Goal: Complete application form

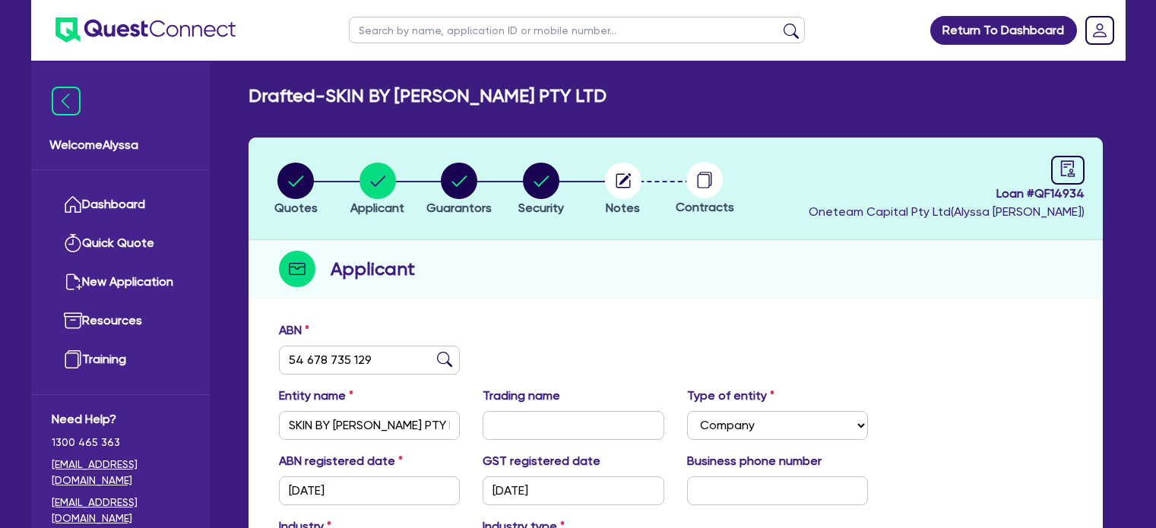
select select "COMPANY"
select select "HEALTH_BEAUTY"
select select "HAIR_BEAUTY_SALONS"
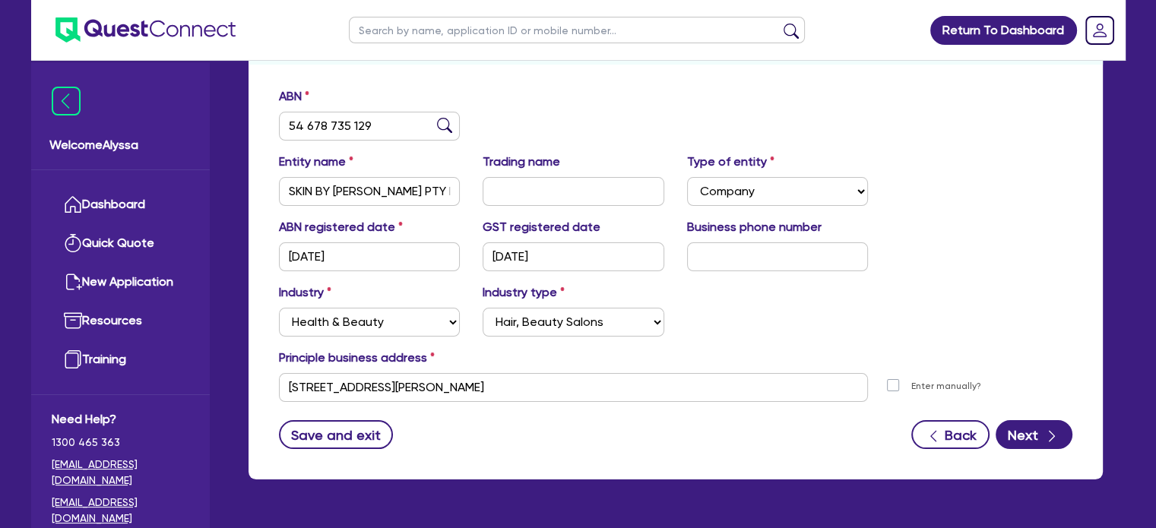
type input "s"
type input "[PERSON_NAME]"
click button "submit" at bounding box center [791, 33] width 24 height 21
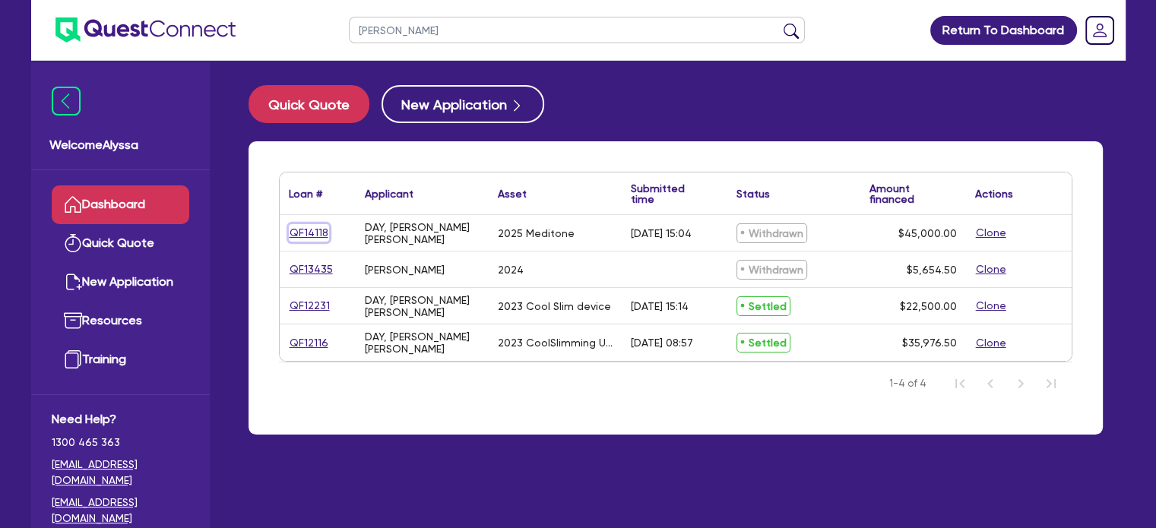
click at [309, 227] on link "QF14118" at bounding box center [309, 232] width 40 height 17
select select "TERTIARY_ASSETS"
select select "BEAUTY_EQUIPMENT"
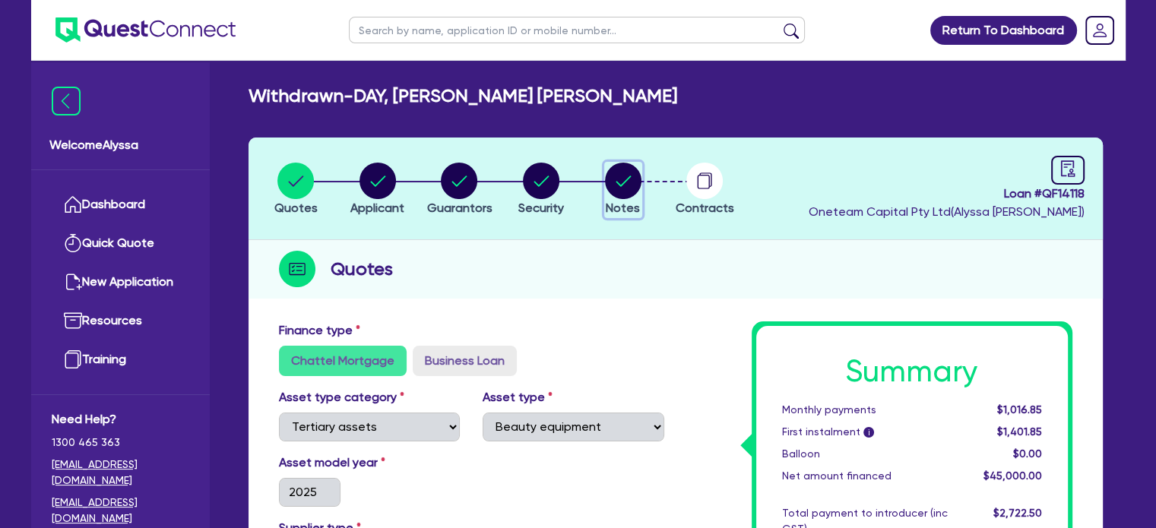
click at [620, 192] on circle "button" at bounding box center [623, 181] width 36 height 36
select select "Other"
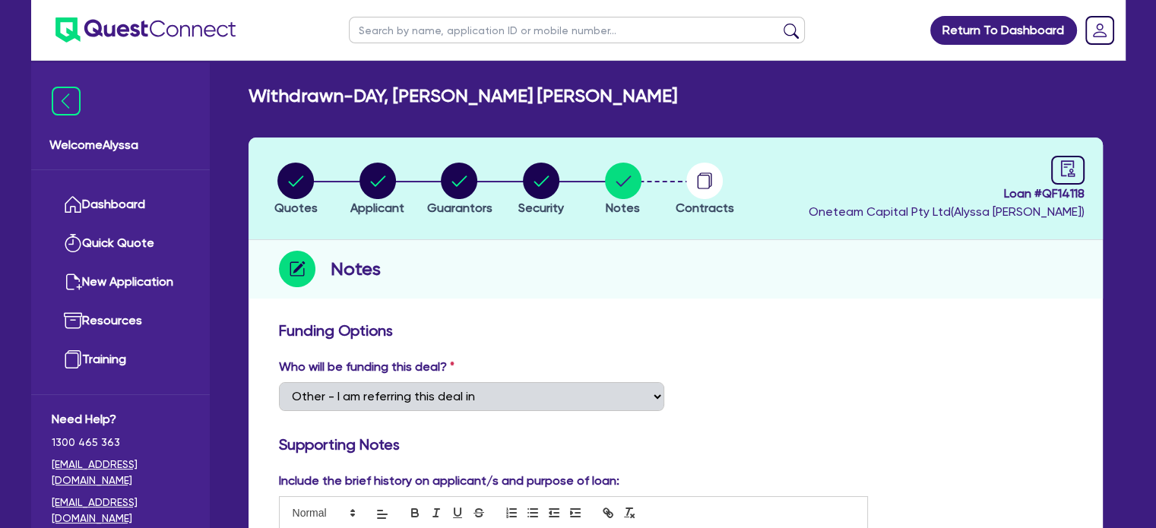
click at [386, 30] on input "text" at bounding box center [577, 30] width 456 height 27
type input "[PERSON_NAME]"
click button "submit" at bounding box center [791, 33] width 24 height 21
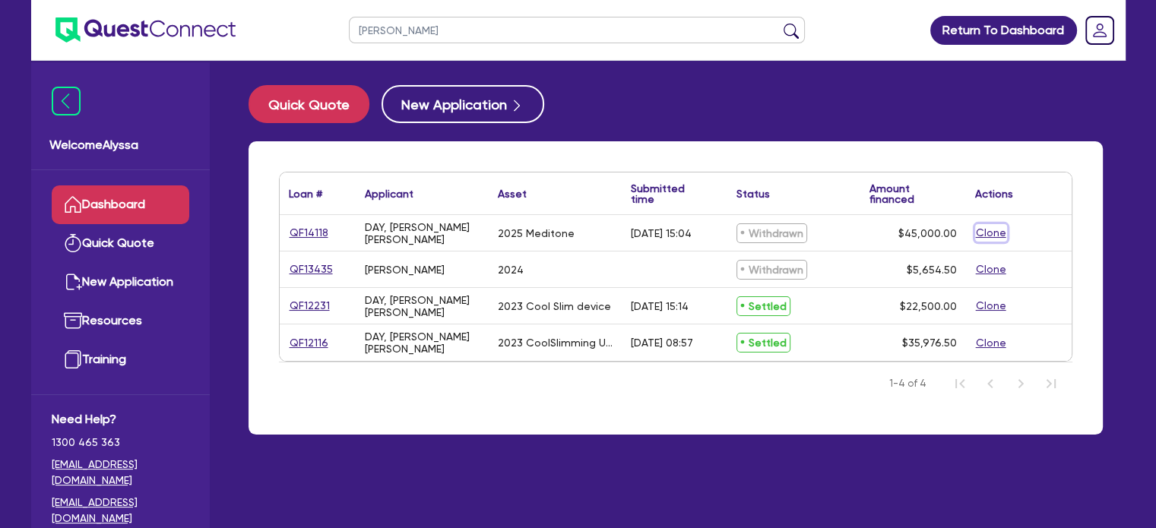
click at [989, 230] on button "Clone" at bounding box center [991, 232] width 32 height 17
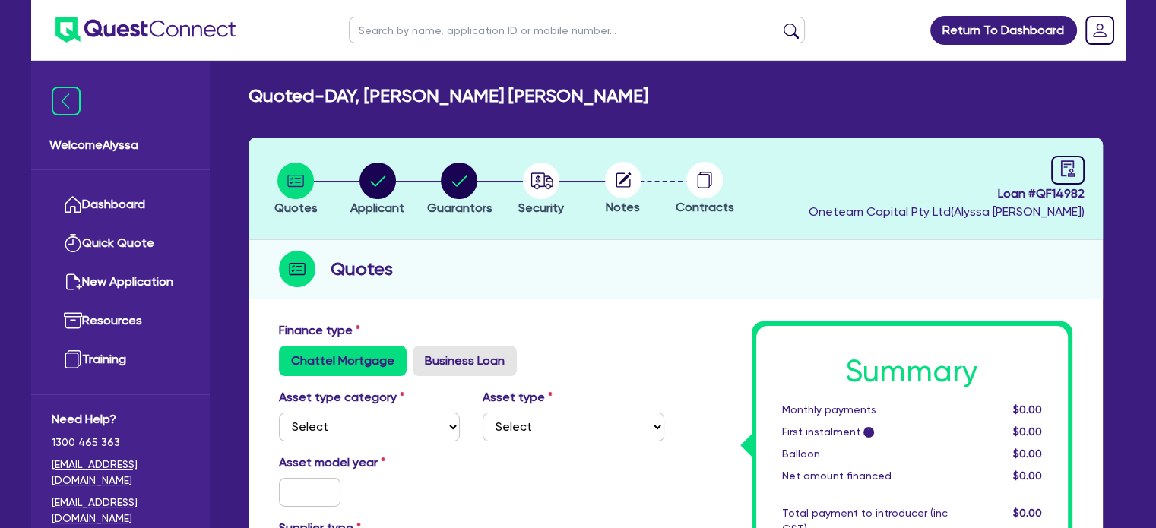
scroll to position [204, 0]
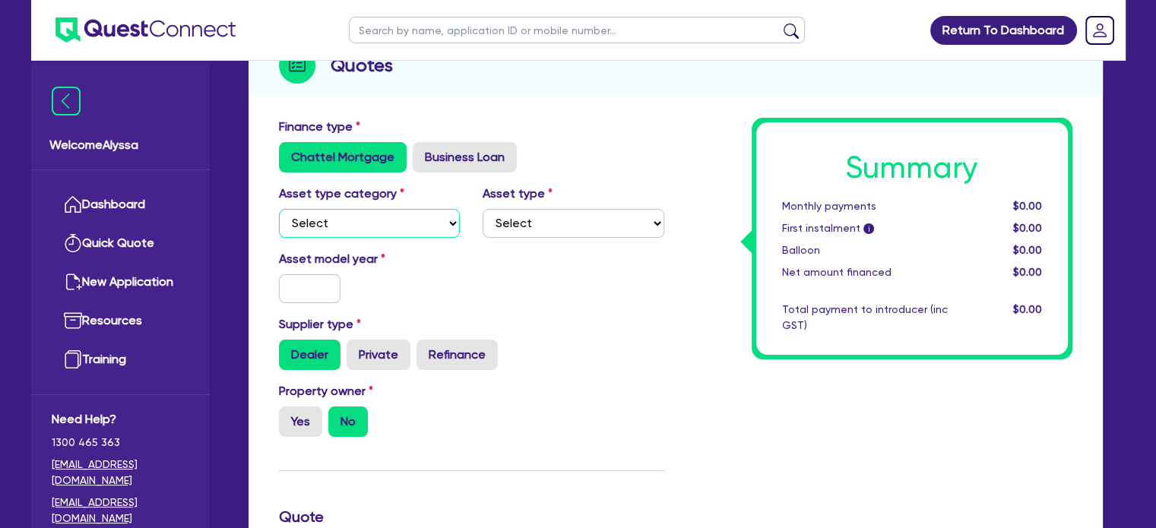
click at [363, 221] on select "Select Cars and light trucks Primary assets Secondary assets Tertiary assets" at bounding box center [370, 223] width 182 height 29
select select "TERTIARY_ASSETS"
click at [279, 209] on select "Select Cars and light trucks Primary assets Secondary assets Tertiary assets" at bounding box center [370, 223] width 182 height 29
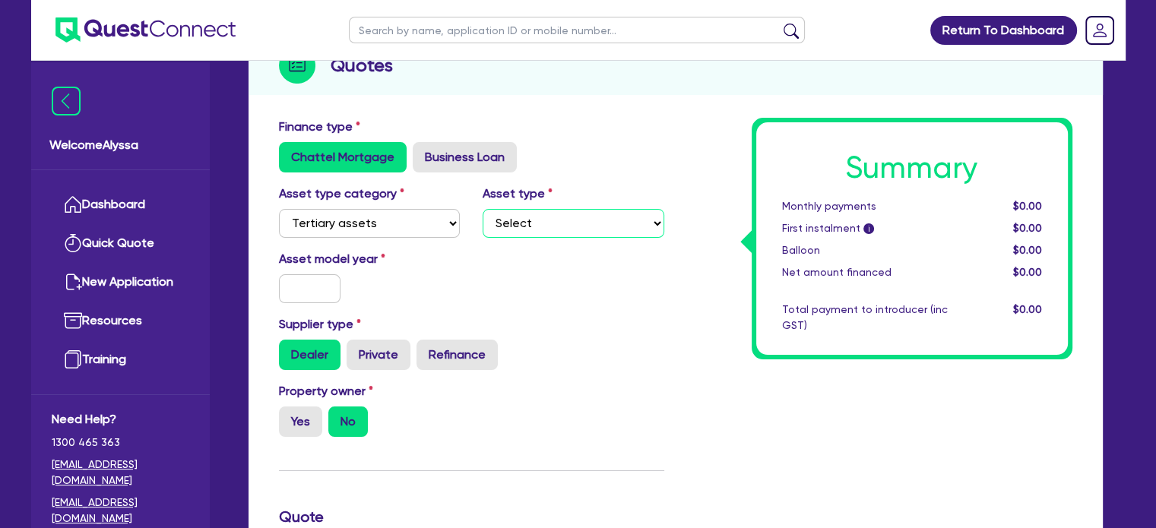
click at [556, 218] on select "Select Beauty equipment IT equipment IT software Watercraft Other" at bounding box center [574, 223] width 182 height 29
select select "BEAUTY_EQUIPMENT"
click at [483, 209] on select "Select Beauty equipment IT equipment IT software Watercraft Other" at bounding box center [574, 223] width 182 height 29
click at [312, 288] on input "text" at bounding box center [310, 288] width 62 height 29
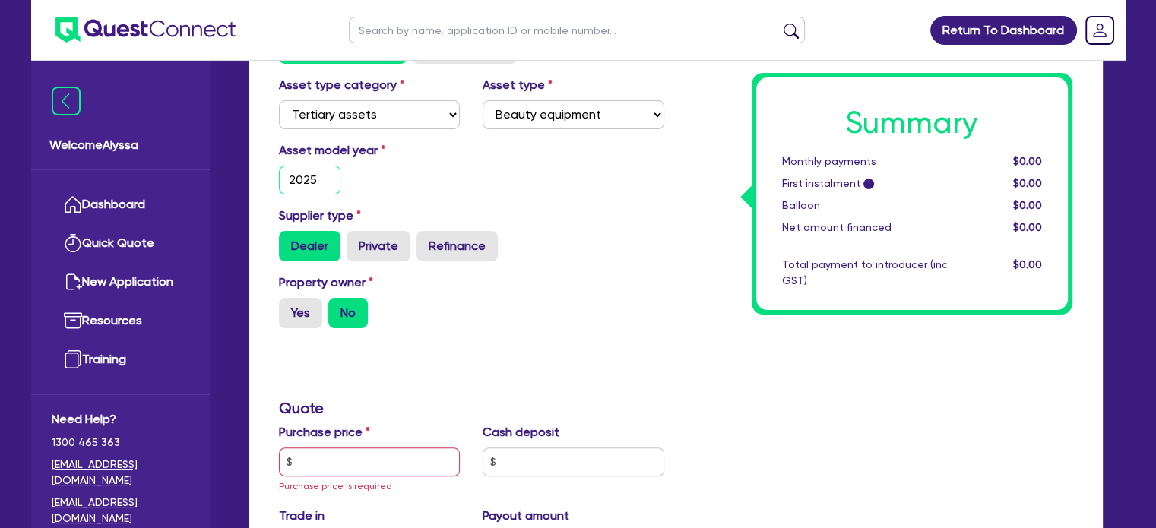
scroll to position [318, 0]
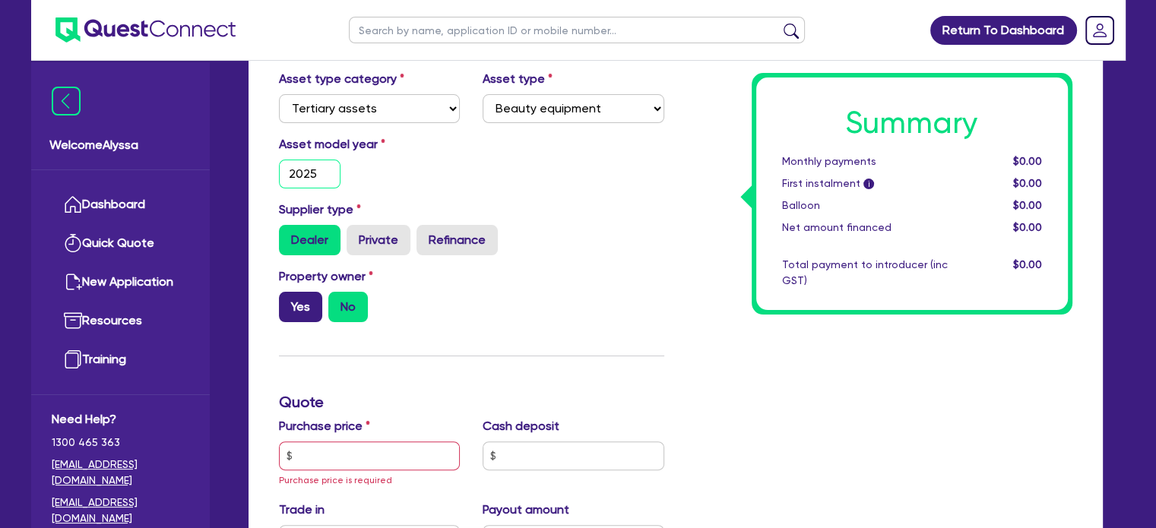
type input "2025"
click at [295, 311] on label "Yes" at bounding box center [300, 307] width 43 height 30
click at [289, 302] on input "Yes" at bounding box center [284, 297] width 10 height 10
radio input "true"
click at [380, 452] on input "text" at bounding box center [370, 456] width 182 height 29
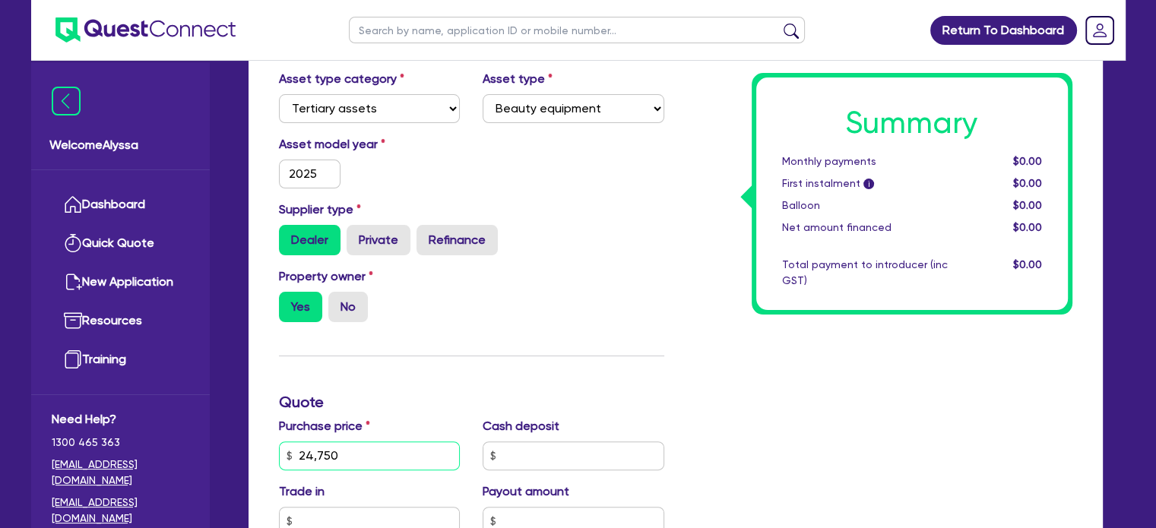
scroll to position [622, 0]
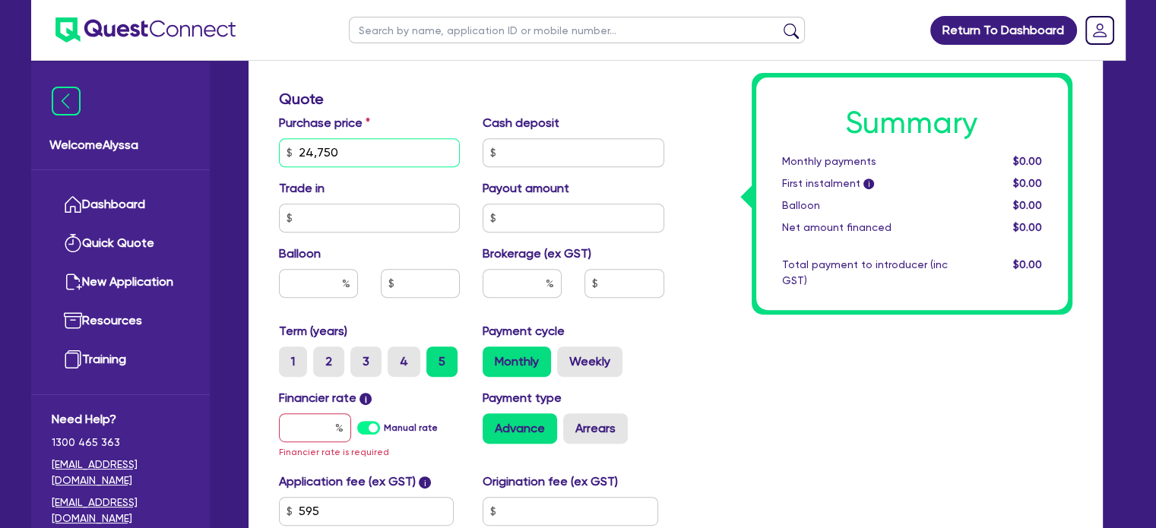
type input "24,750"
click at [315, 432] on input "text" at bounding box center [315, 428] width 72 height 29
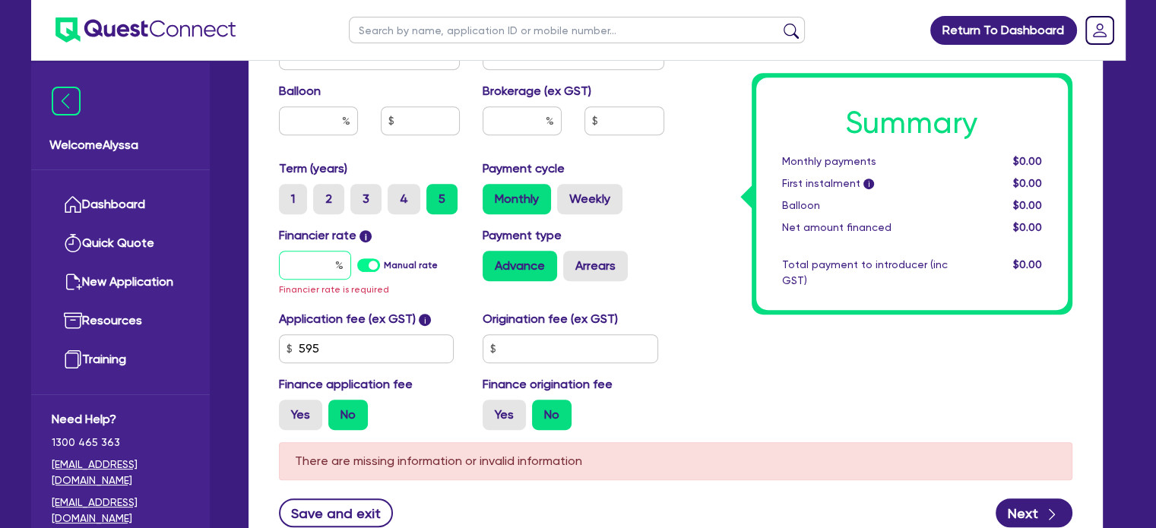
scroll to position [788, 0]
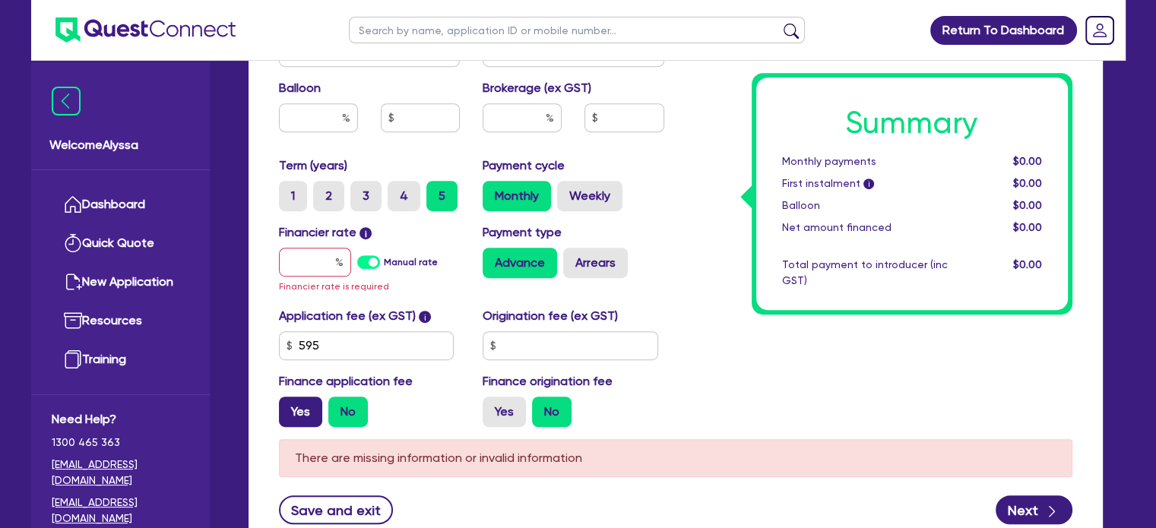
click at [297, 407] on label "Yes" at bounding box center [300, 412] width 43 height 30
click at [289, 407] on input "Yes" at bounding box center [284, 402] width 10 height 10
radio input "true"
click at [533, 109] on input "text" at bounding box center [522, 117] width 79 height 29
type input "4"
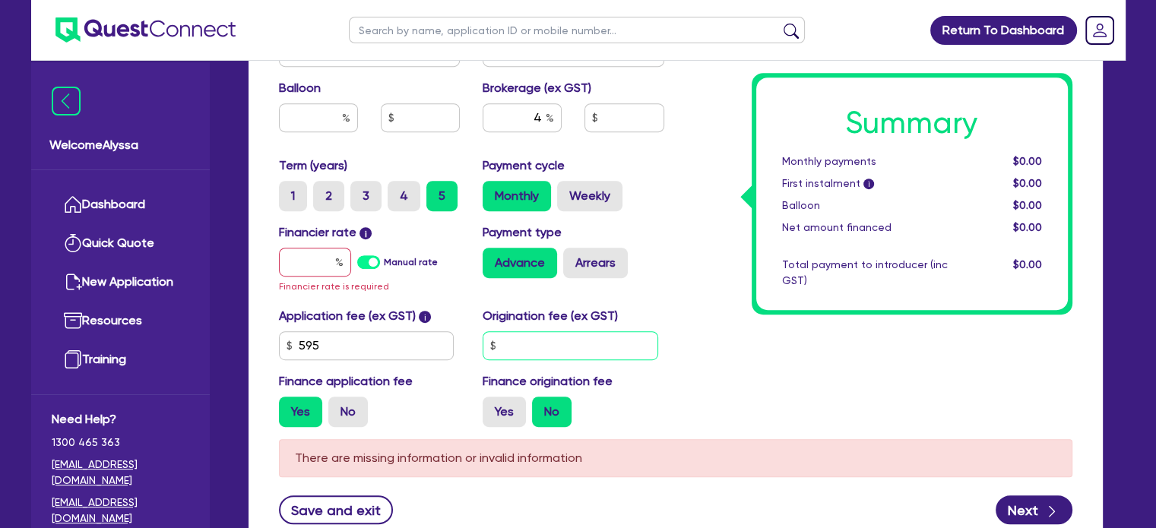
click at [524, 340] on input "text" at bounding box center [571, 345] width 176 height 29
type input "770"
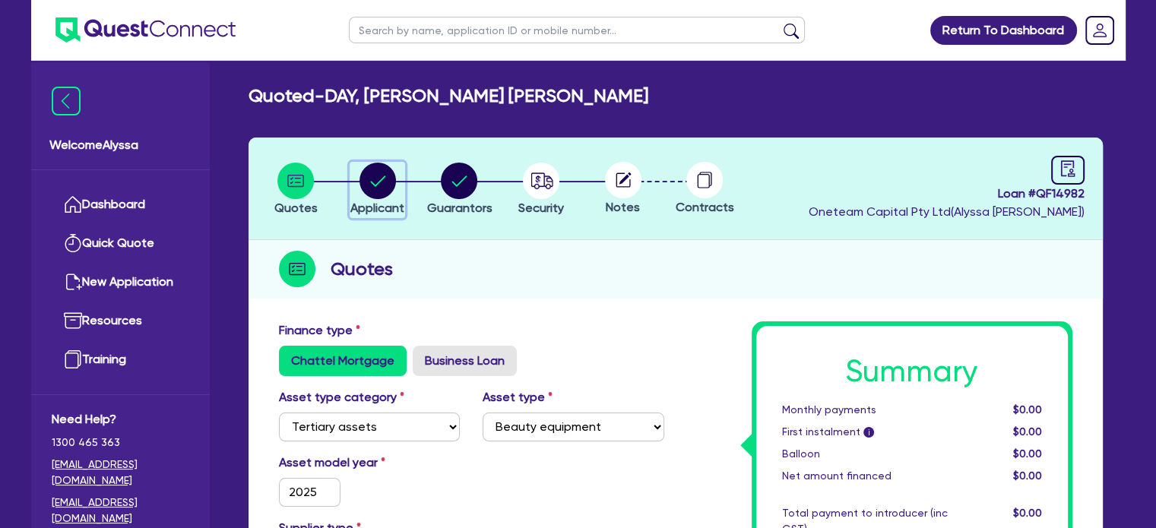
click at [379, 176] on circle "button" at bounding box center [378, 181] width 36 height 36
select select "SOLE_TRADER"
select select "HEALTH_BEAUTY"
select select "HAIR_BEAUTY_SALONS"
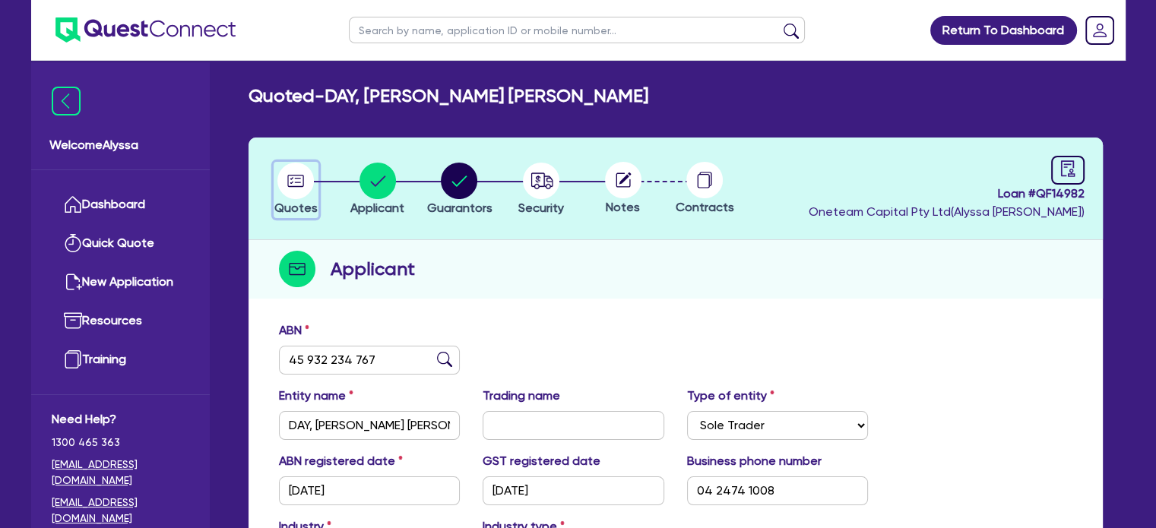
click at [296, 201] on span "Quotes" at bounding box center [295, 208] width 43 height 14
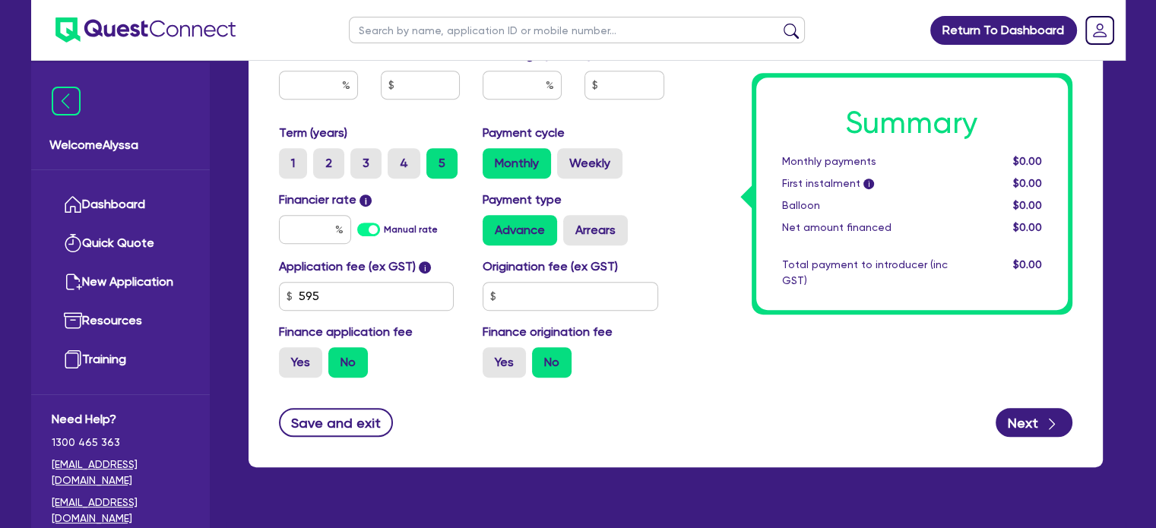
scroll to position [851, 0]
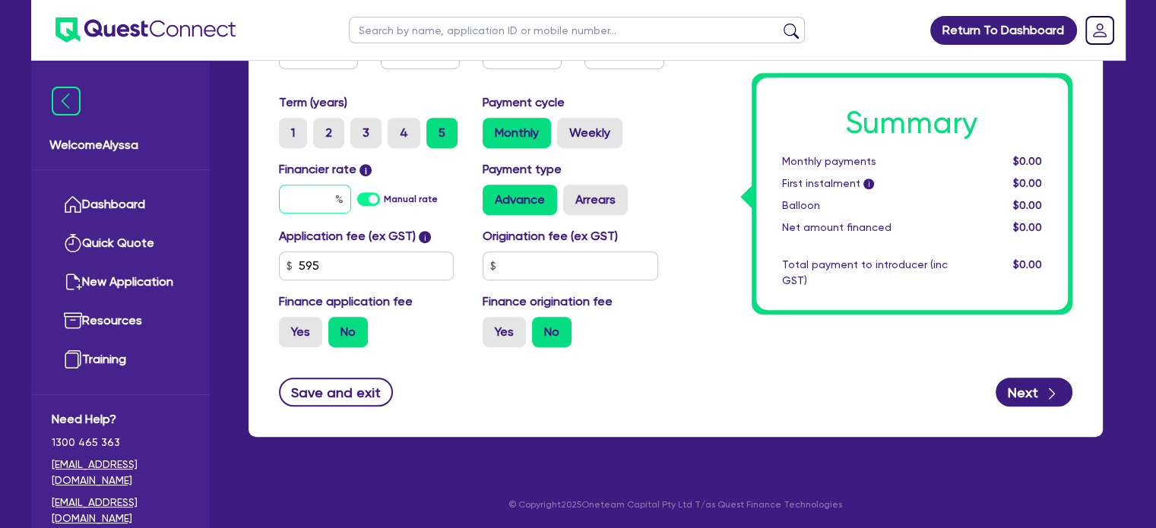
click at [308, 192] on input "text" at bounding box center [315, 199] width 72 height 29
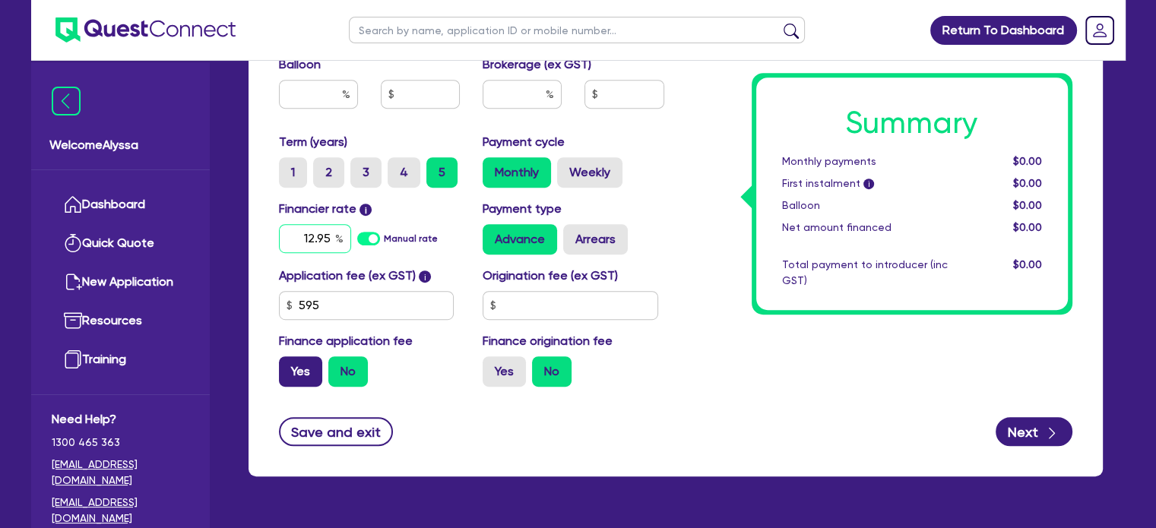
type input "12.95"
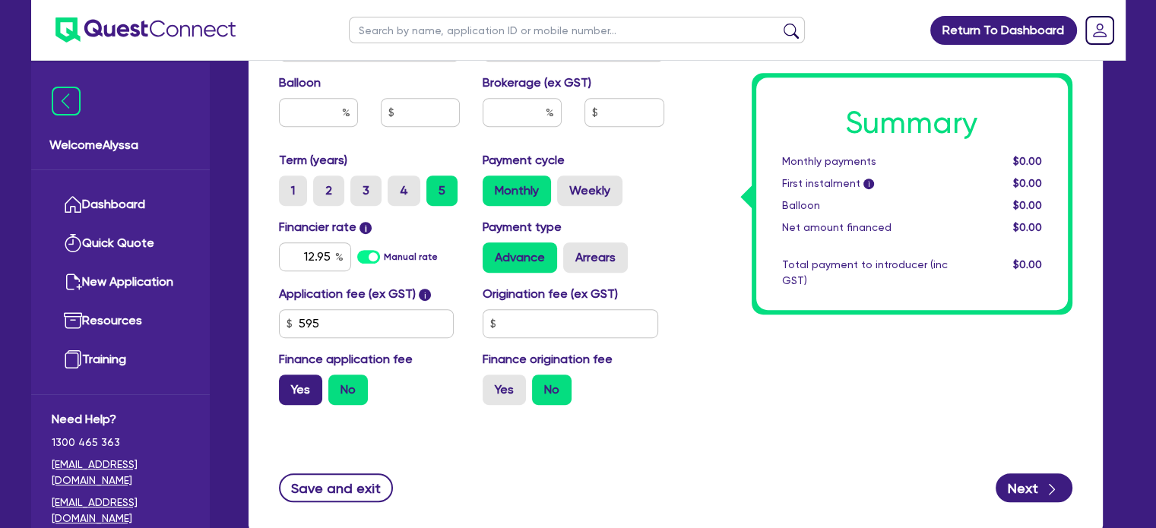
click at [298, 376] on label "Yes" at bounding box center [300, 390] width 43 height 30
click at [289, 376] on input "Yes" at bounding box center [284, 380] width 10 height 10
radio input "true"
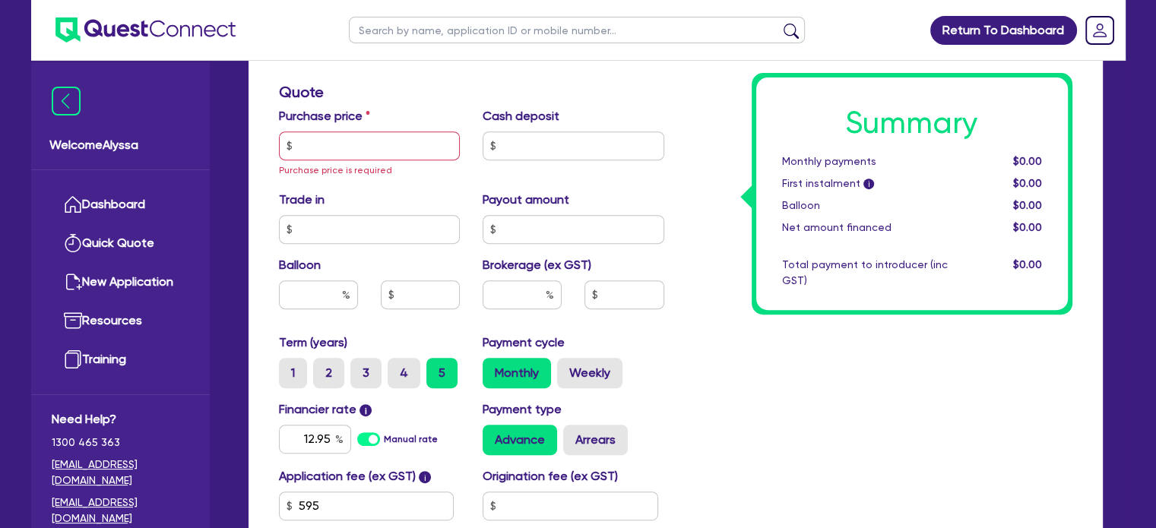
scroll to position [628, 0]
click at [537, 288] on input "text" at bounding box center [522, 295] width 79 height 29
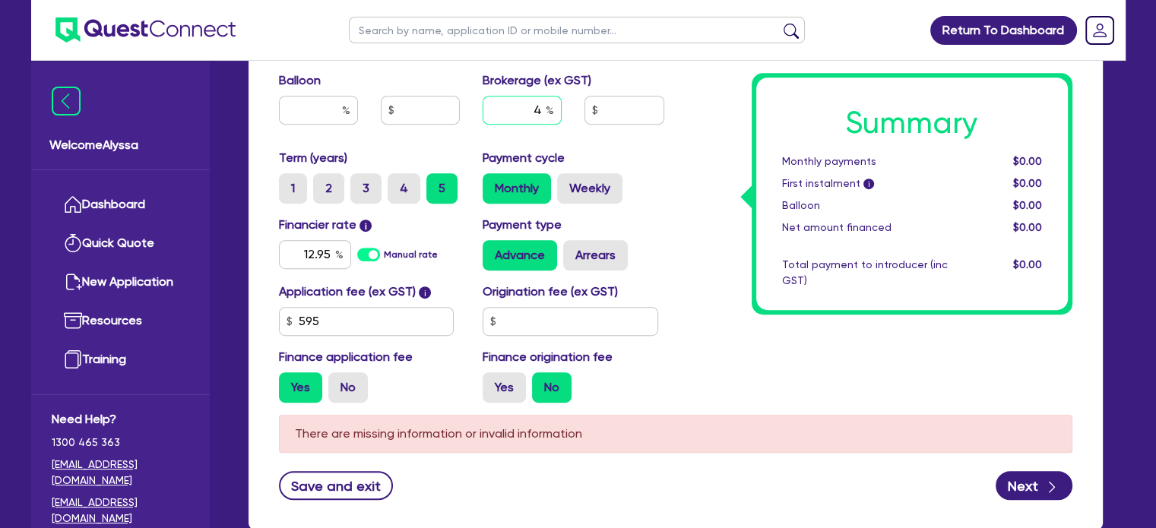
scroll to position [816, 0]
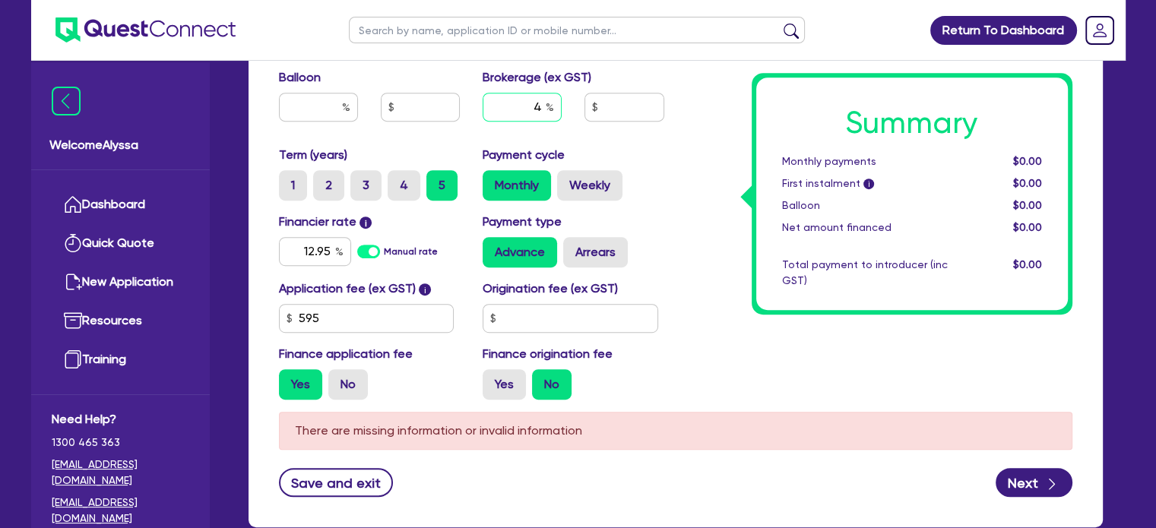
type input "4"
click at [525, 311] on input "text" at bounding box center [571, 318] width 176 height 29
type input "700"
click at [634, 331] on div "Application fee (ex GST) i 595 Origination fee (ex GST) 700 Finance application…" at bounding box center [472, 346] width 408 height 132
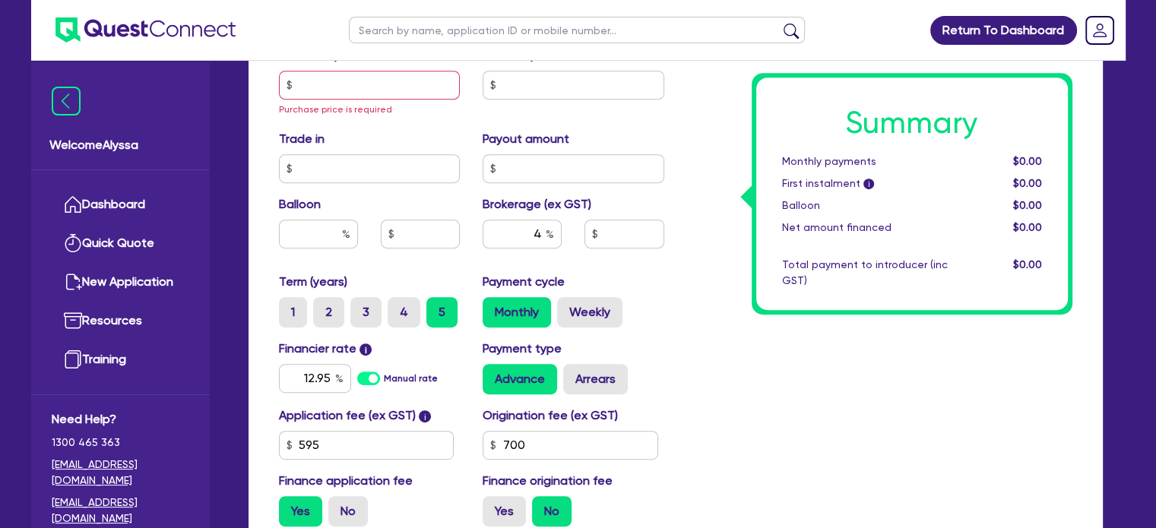
scroll to position [685, 0]
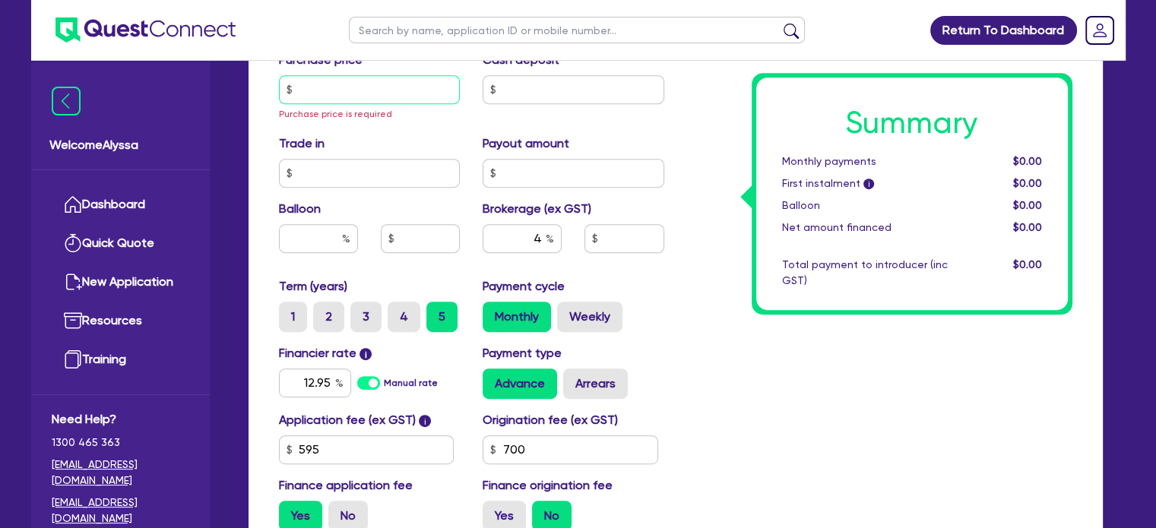
click at [326, 80] on input "text" at bounding box center [370, 89] width 182 height 29
type input "24,750"
type input "1,016.18"
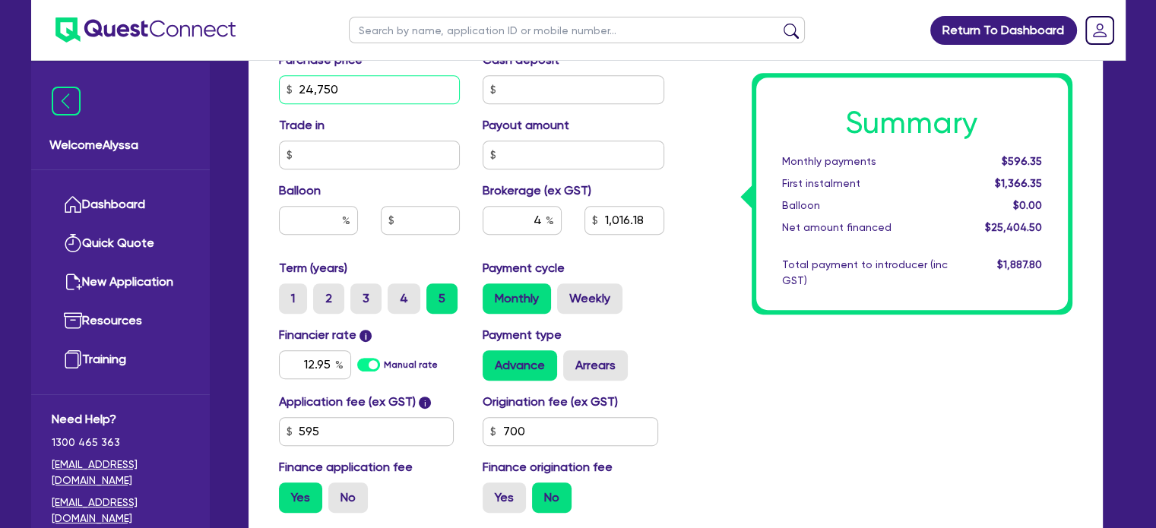
type input "24,750"
type input "1,016.18"
click at [775, 306] on div "Summary Monthly payments $596.35 First instalment $1,366.35 Balloon $0.00 Net a…" at bounding box center [912, 194] width 312 height 233
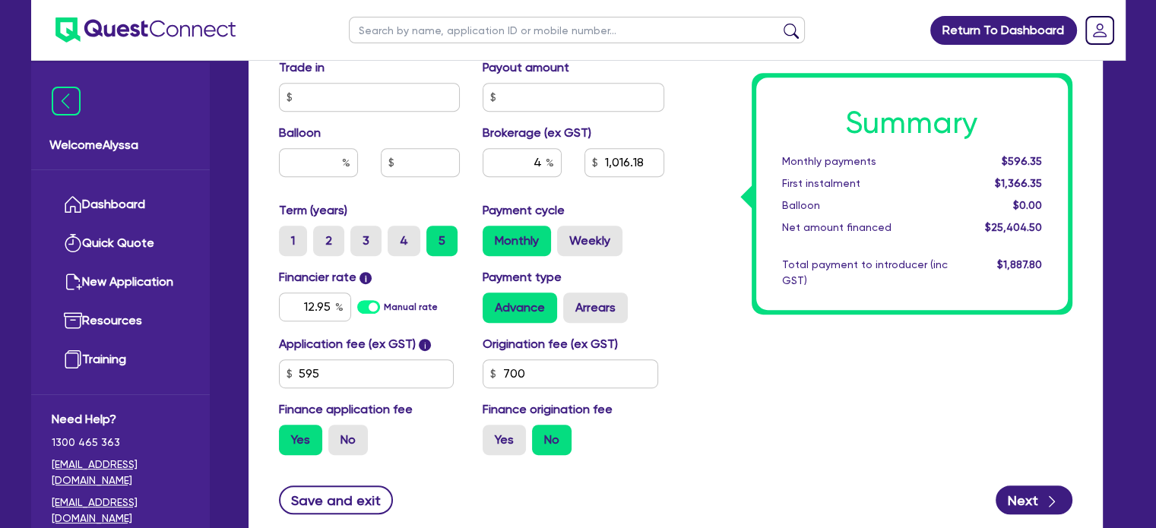
scroll to position [743, 0]
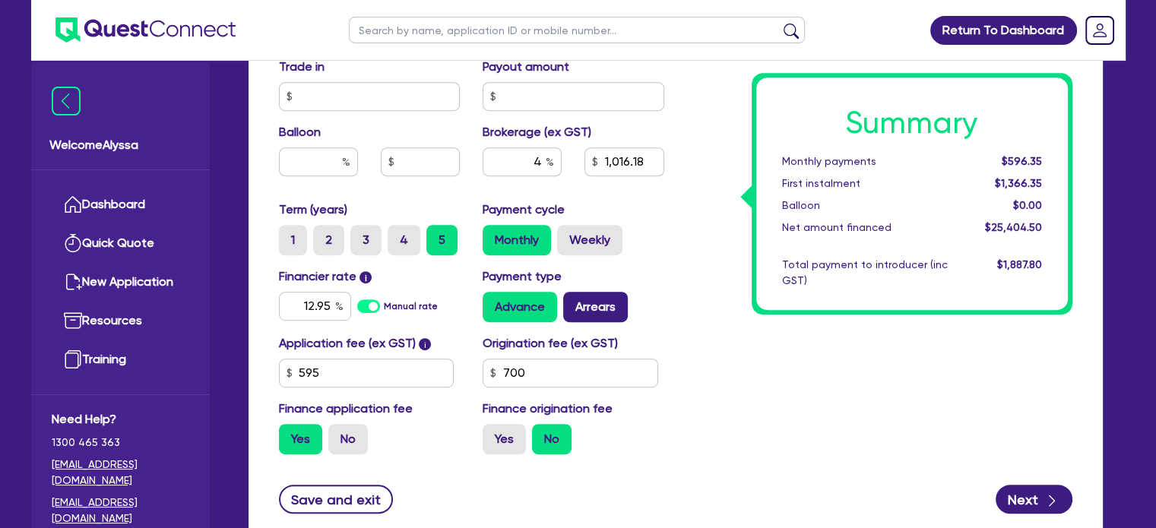
click at [585, 312] on label "Arrears" at bounding box center [595, 307] width 65 height 30
click at [573, 302] on input "Arrears" at bounding box center [568, 297] width 10 height 10
radio input "true"
click at [715, 380] on div "Summary Monthly payments $602.79 First instalment $1,372.79 Balloon $0.00 Net a…" at bounding box center [880, 22] width 408 height 889
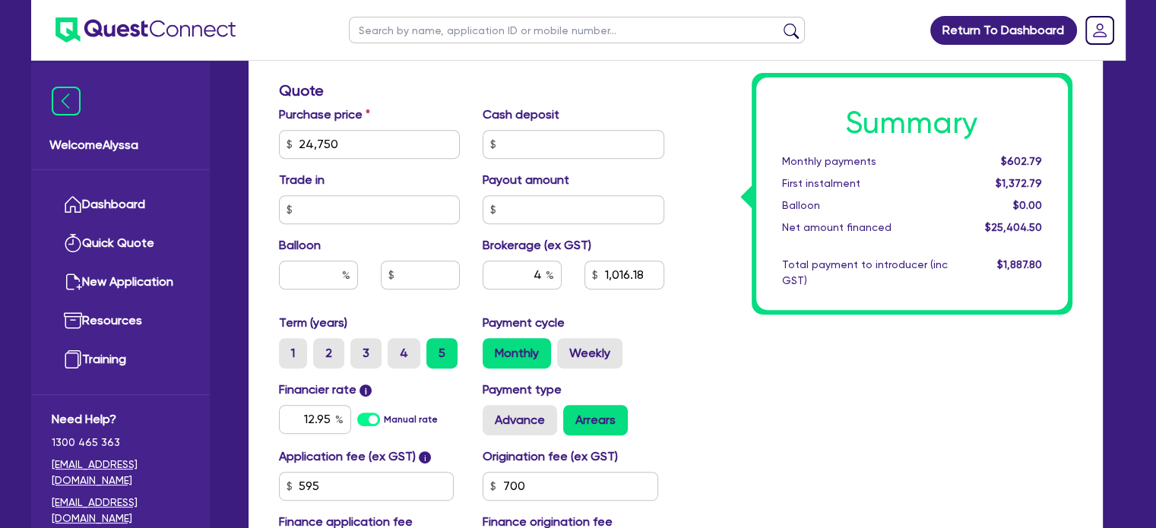
scroll to position [635, 0]
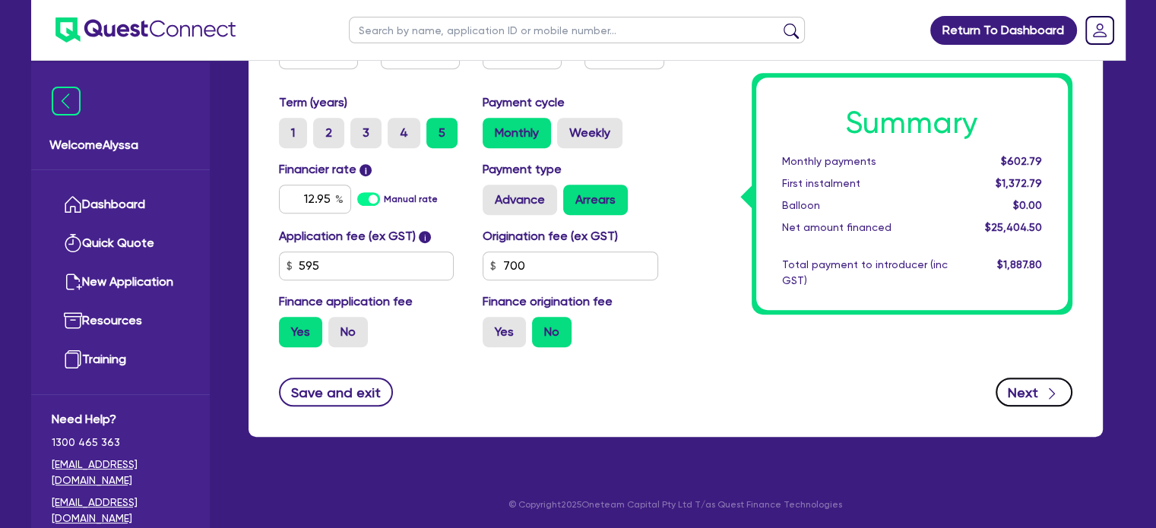
click at [1031, 398] on button "Next" at bounding box center [1034, 392] width 77 height 29
type input "1,016.18"
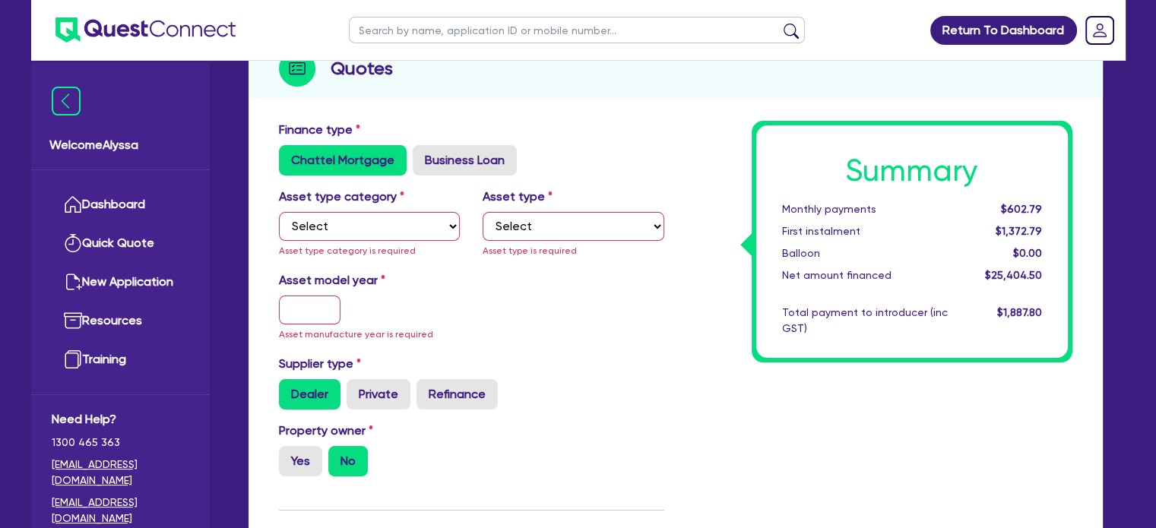
scroll to position [201, 0]
click at [349, 204] on label "Asset type category" at bounding box center [341, 197] width 125 height 18
click at [343, 216] on select "Select Cars and light trucks Primary assets Secondary assets Tertiary assets" at bounding box center [370, 226] width 182 height 29
select select "TERTIARY_ASSETS"
click at [279, 212] on select "Select Cars and light trucks Primary assets Secondary assets Tertiary assets" at bounding box center [370, 226] width 182 height 29
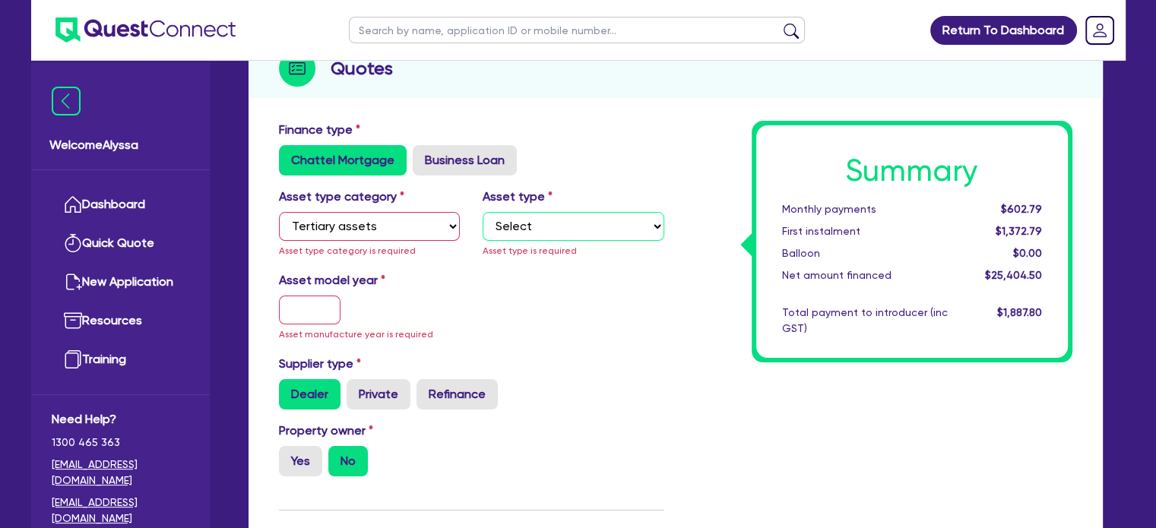
click at [523, 226] on select "Select Beauty equipment IT equipment IT software Watercraft Other" at bounding box center [574, 226] width 182 height 29
select select "BEAUTY_EQUIPMENT"
click at [483, 212] on select "Select Beauty equipment IT equipment IT software Watercraft Other" at bounding box center [574, 226] width 182 height 29
type input "1,016.18"
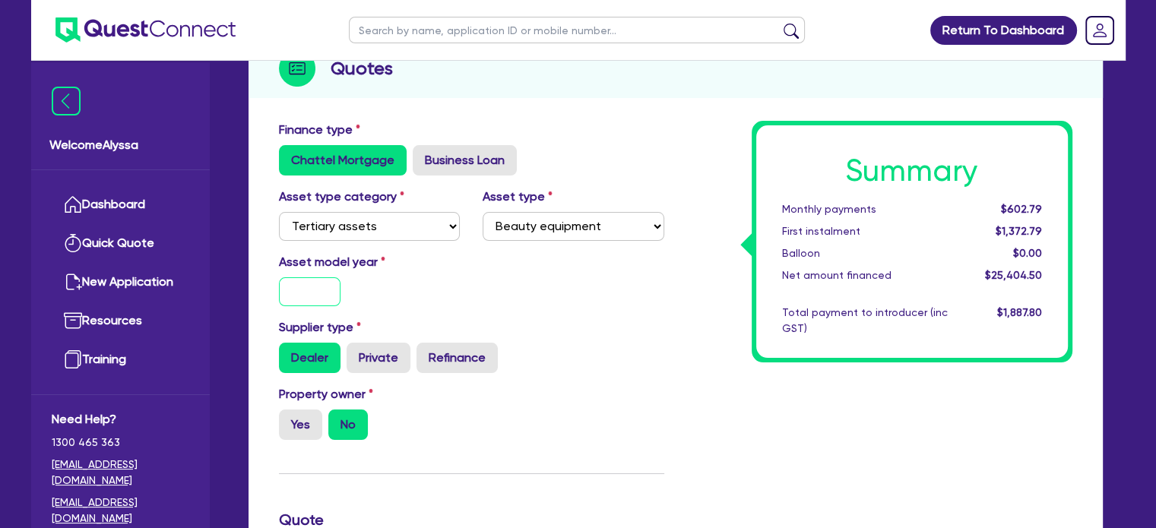
click at [300, 295] on input "text" at bounding box center [310, 291] width 62 height 29
type input "2025"
type input "1,016.18"
click at [292, 419] on label "Yes" at bounding box center [300, 425] width 43 height 30
click at [289, 419] on input "Yes" at bounding box center [284, 415] width 10 height 10
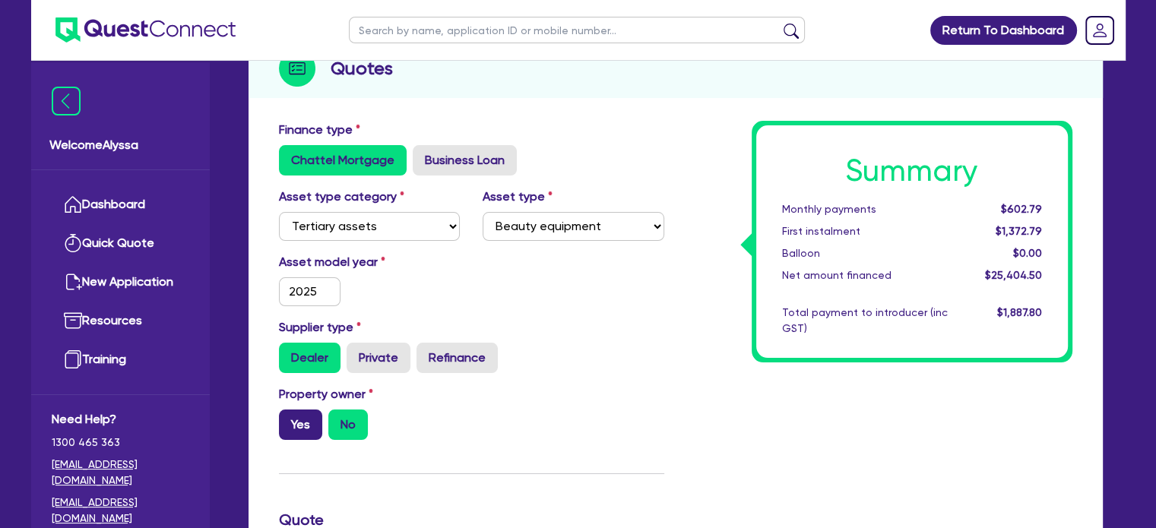
radio input "true"
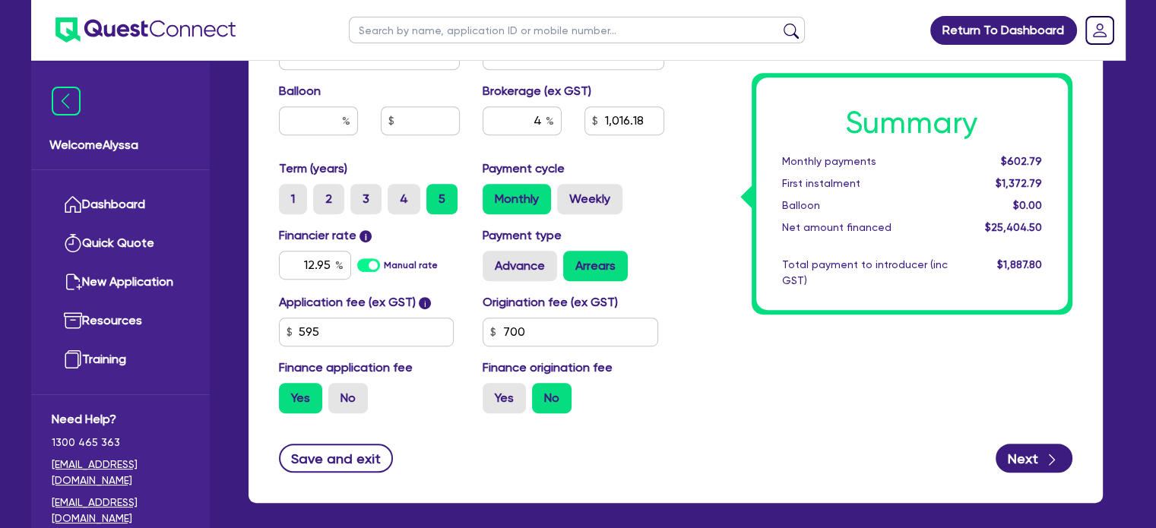
scroll to position [851, 0]
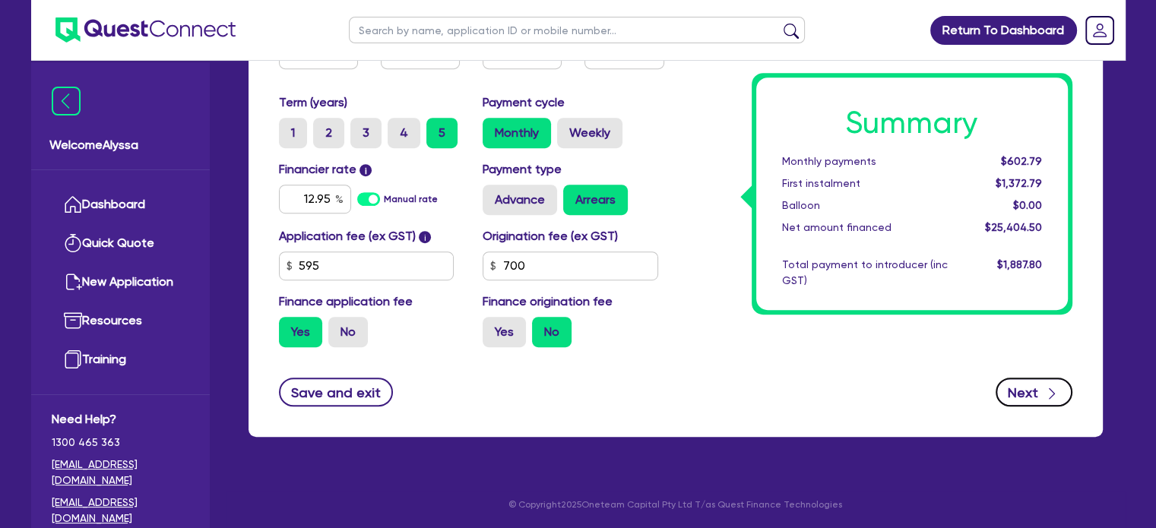
click at [1049, 386] on icon "button" at bounding box center [1051, 393] width 15 height 15
type input "1,016.18"
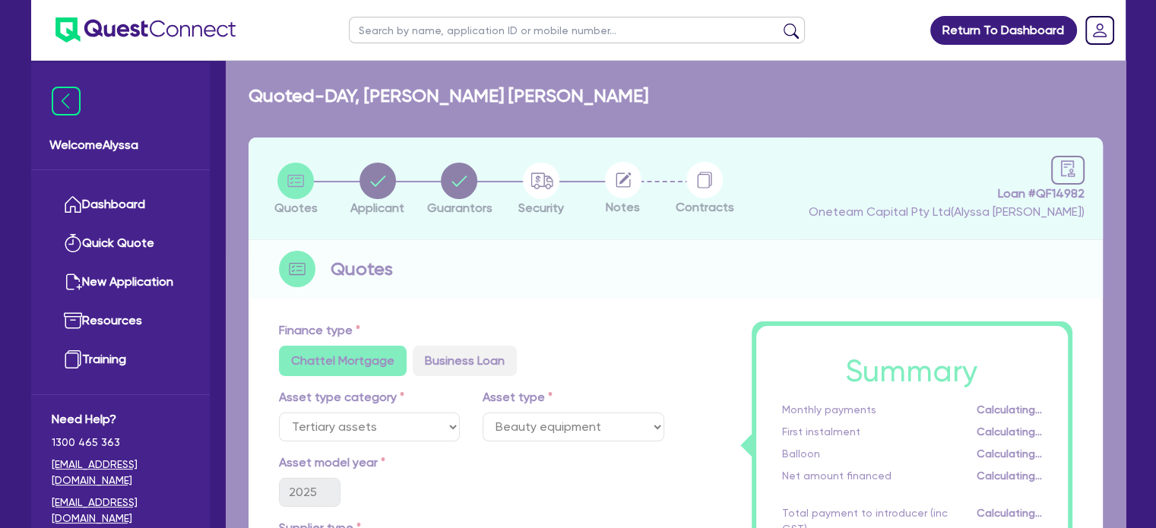
select select "SOLE_TRADER"
select select "HEALTH_BEAUTY"
select select "HAIR_BEAUTY_SALONS"
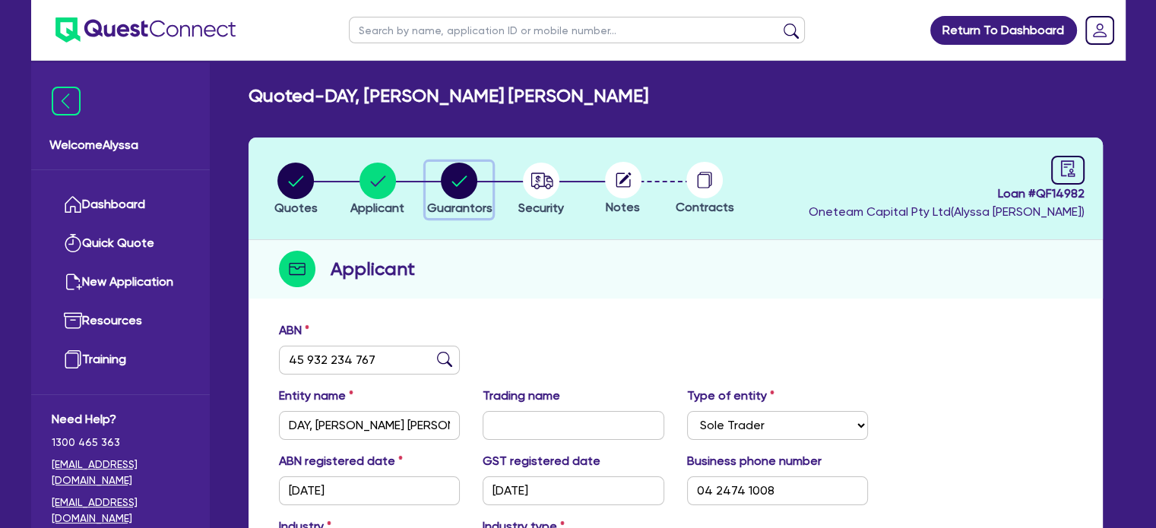
click at [468, 193] on circle "button" at bounding box center [459, 181] width 36 height 36
select select "MRS"
select select "VIC"
select select "MARRIED"
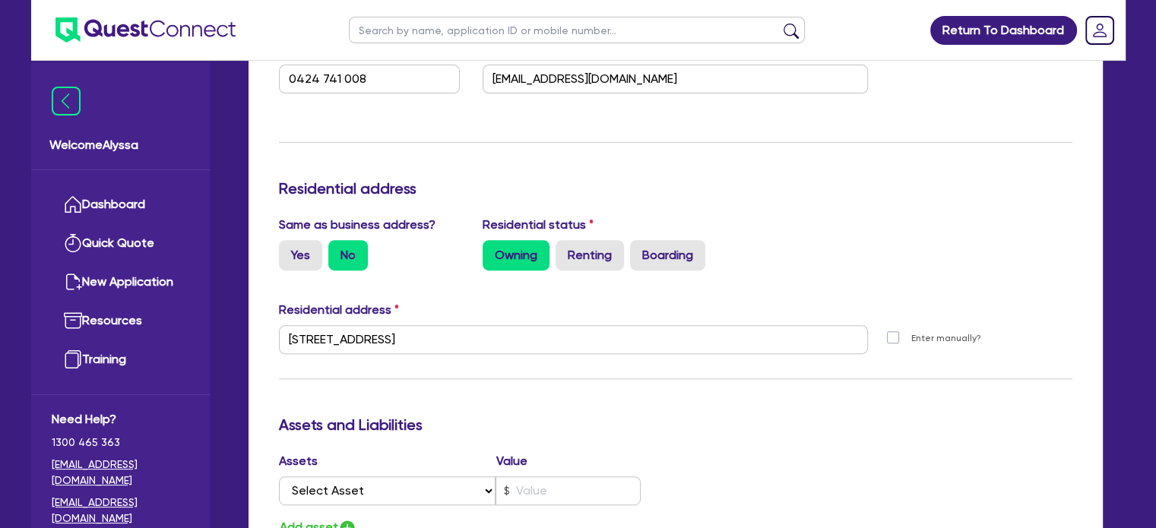
scroll to position [552, 0]
click at [859, 266] on div "Owning Renting Boarding" at bounding box center [675, 254] width 385 height 30
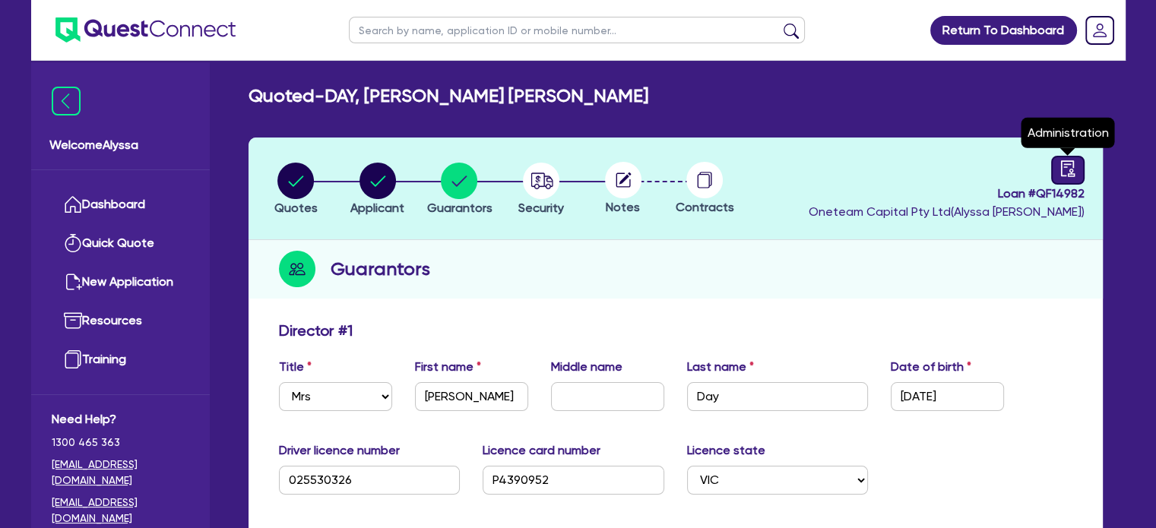
click at [1057, 177] on link at bounding box center [1067, 170] width 33 height 29
select select "QUOTED"
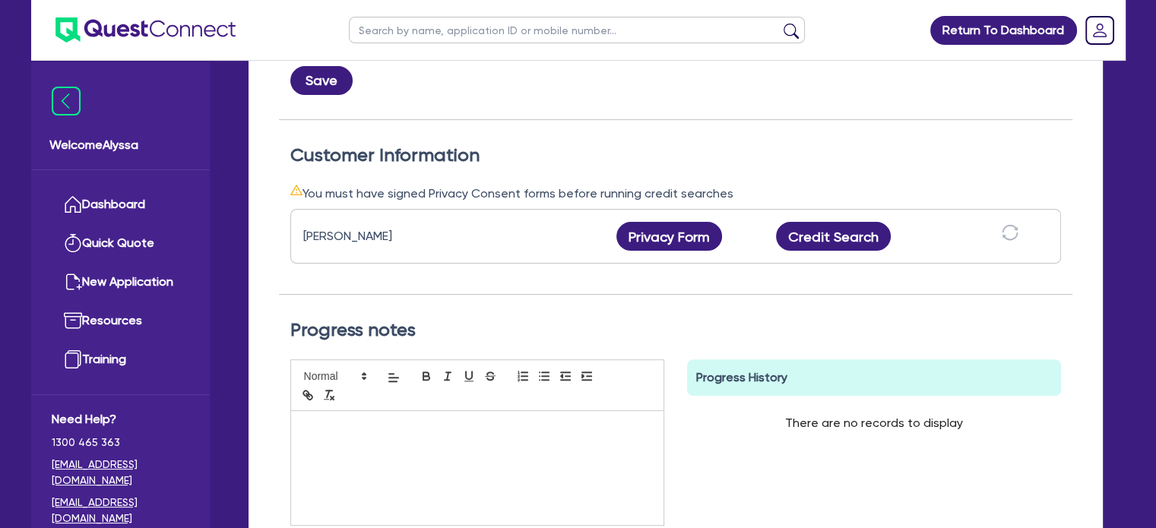
scroll to position [441, 0]
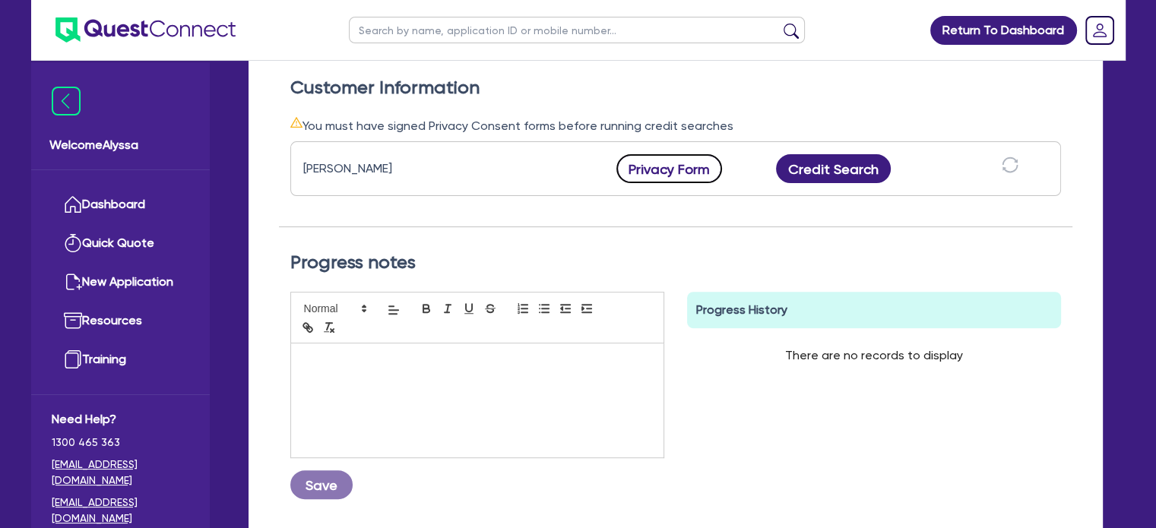
click at [660, 163] on button "Privacy Form" at bounding box center [669, 168] width 106 height 29
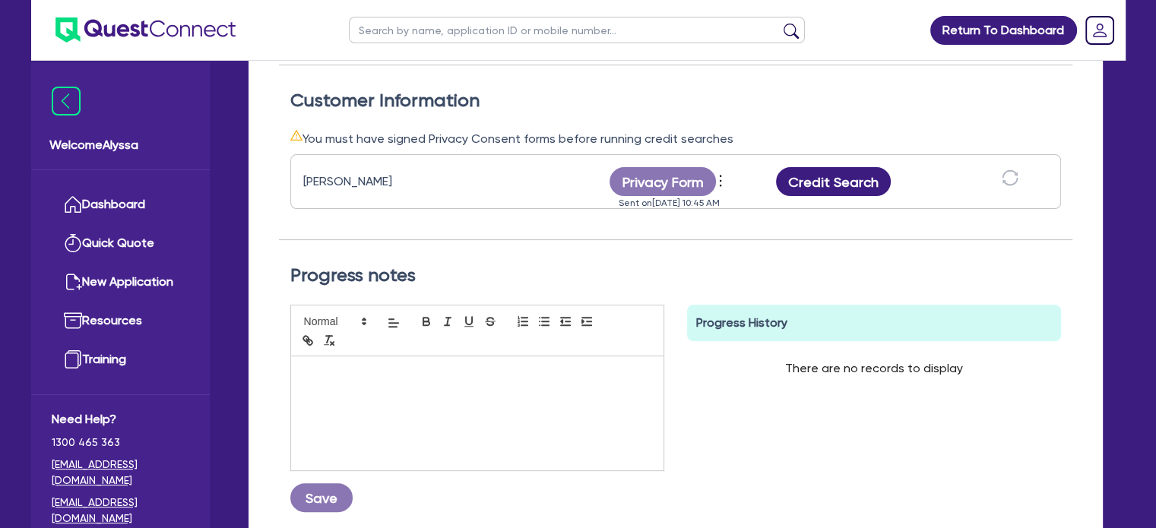
scroll to position [0, 0]
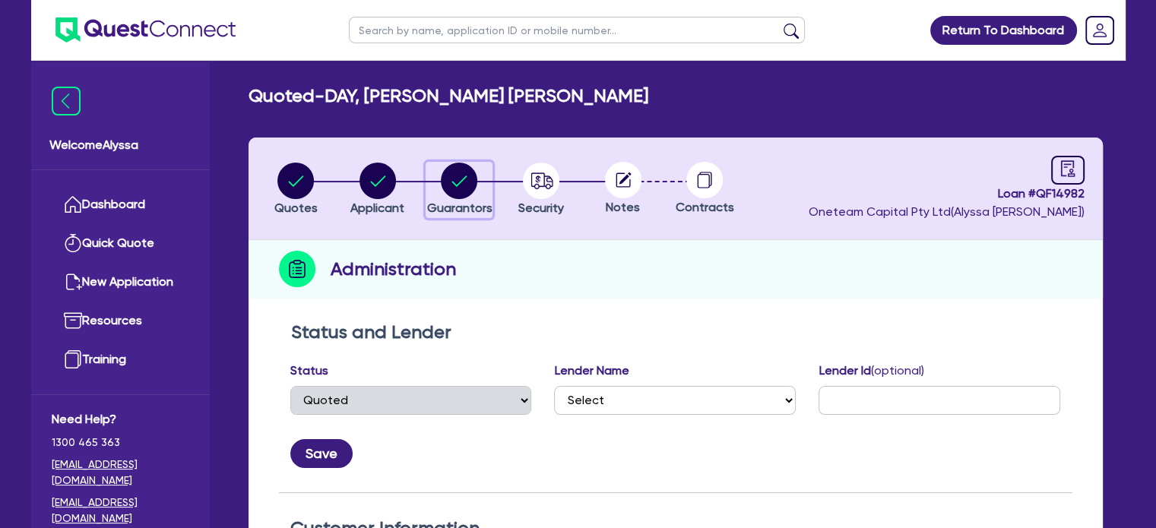
click at [464, 181] on circle "button" at bounding box center [459, 181] width 36 height 36
select select "MRS"
select select "VIC"
select select "MARRIED"
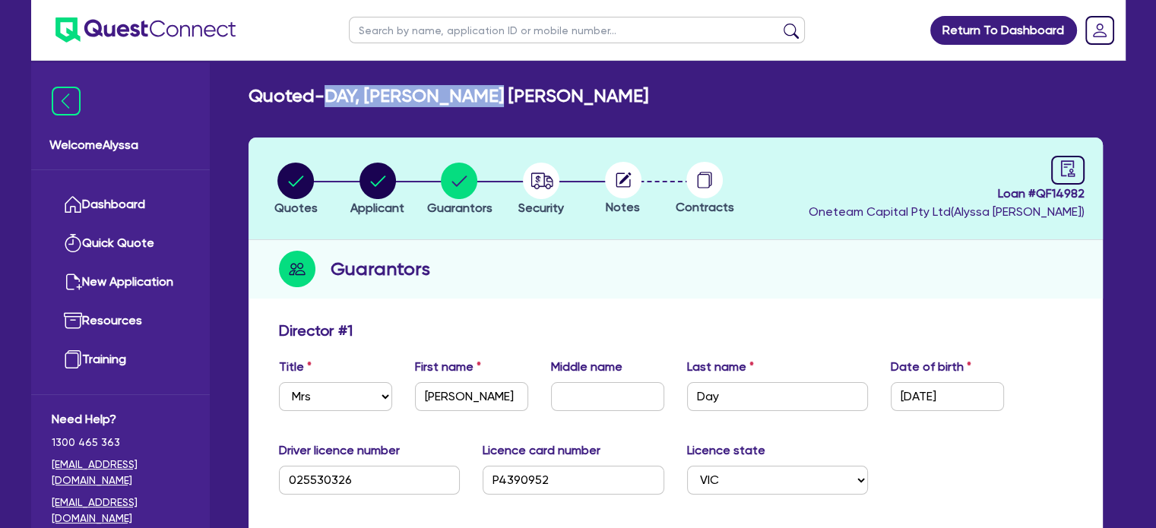
drag, startPoint x: 515, startPoint y: 99, endPoint x: 331, endPoint y: 83, distance: 183.9
copy h2 "DAY, [PERSON_NAME] [PERSON_NAME]"
